Goal: Task Accomplishment & Management: Use online tool/utility

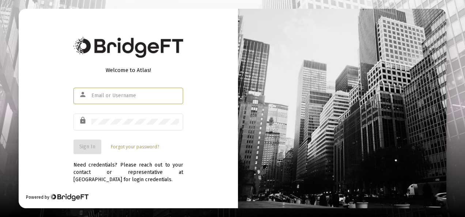
click at [117, 94] on input "text" at bounding box center [135, 96] width 88 height 6
type input "[EMAIL_ADDRESS][DOMAIN_NAME]"
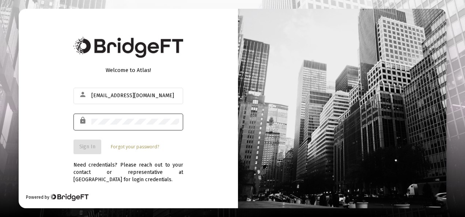
click at [114, 127] on div at bounding box center [135, 121] width 88 height 18
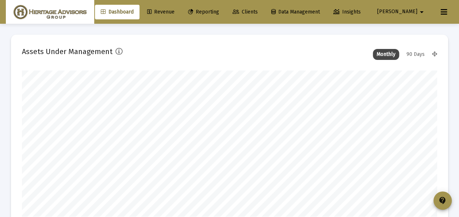
scroll to position [146, 222]
type input "[DATE]"
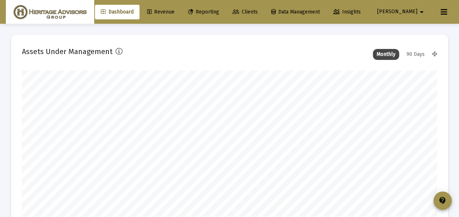
click at [258, 12] on span "Clients" at bounding box center [245, 12] width 25 height 6
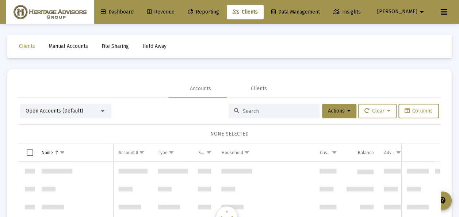
scroll to position [3155, 0]
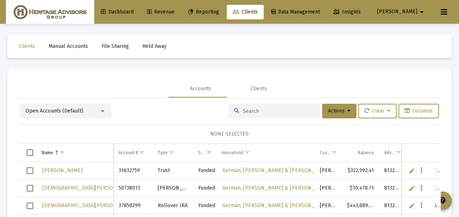
click at [101, 111] on div at bounding box center [103, 111] width 4 height 2
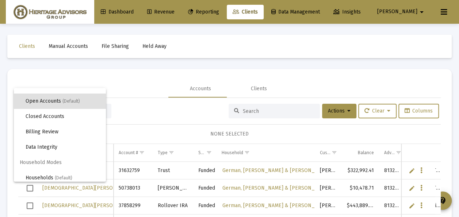
scroll to position [14, 0]
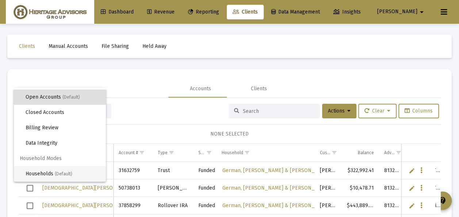
click at [58, 172] on span "(Default)" at bounding box center [64, 173] width 18 height 5
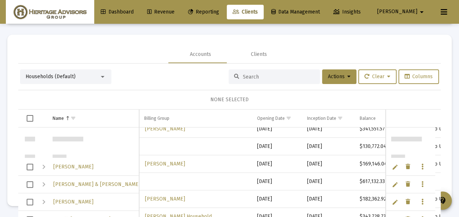
scroll to position [0, 0]
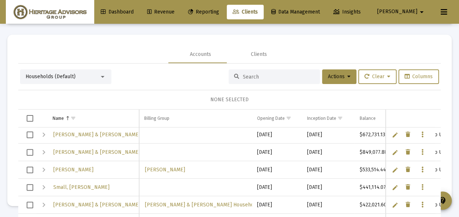
click at [28, 134] on span "Select row" at bounding box center [30, 134] width 7 height 7
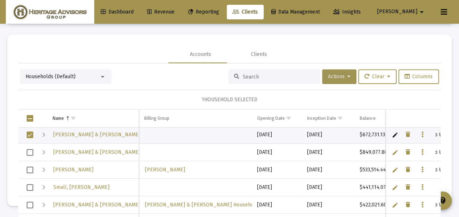
click at [332, 76] on span "Actions" at bounding box center [339, 76] width 23 height 6
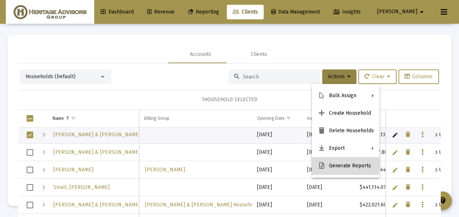
click at [341, 164] on button "Generate Reports" at bounding box center [346, 166] width 68 height 18
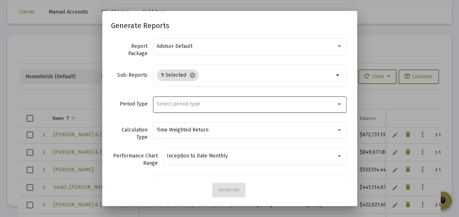
click at [187, 105] on span "Select period type" at bounding box center [179, 104] width 44 height 6
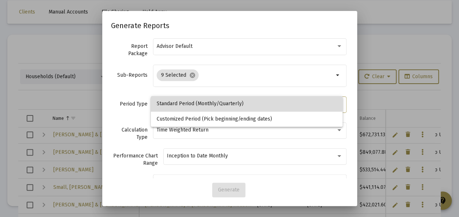
click at [186, 105] on span "Standard Period (Monthly/Quarterly)" at bounding box center [247, 103] width 180 height 15
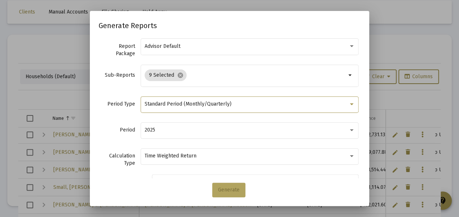
click at [228, 189] on span "Generate" at bounding box center [229, 190] width 22 height 6
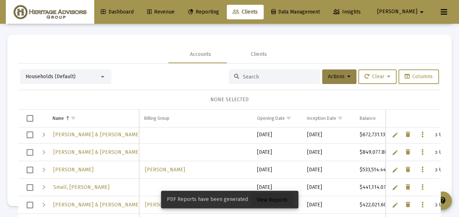
click at [267, 198] on span "View Reports" at bounding box center [272, 200] width 31 height 6
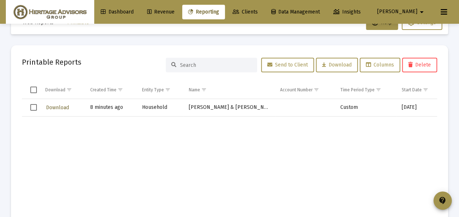
click at [51, 105] on span "Download" at bounding box center [57, 107] width 23 height 6
